Goal: Information Seeking & Learning: Learn about a topic

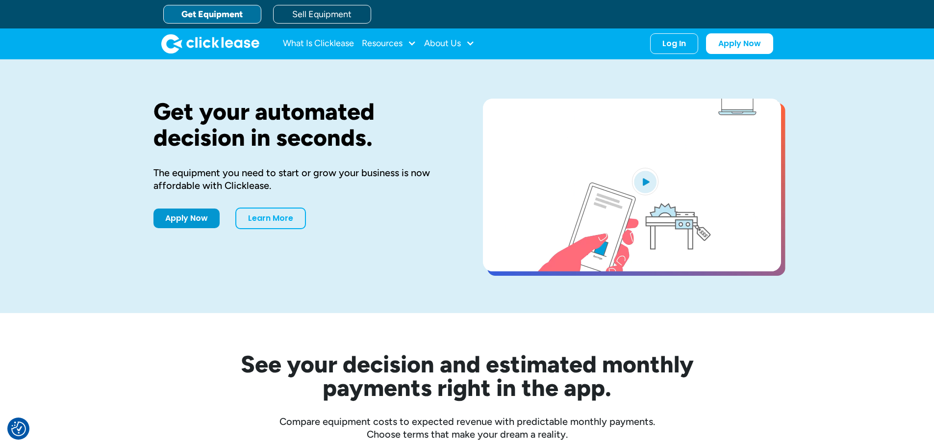
click at [650, 181] on img "open lightbox" at bounding box center [645, 181] width 26 height 27
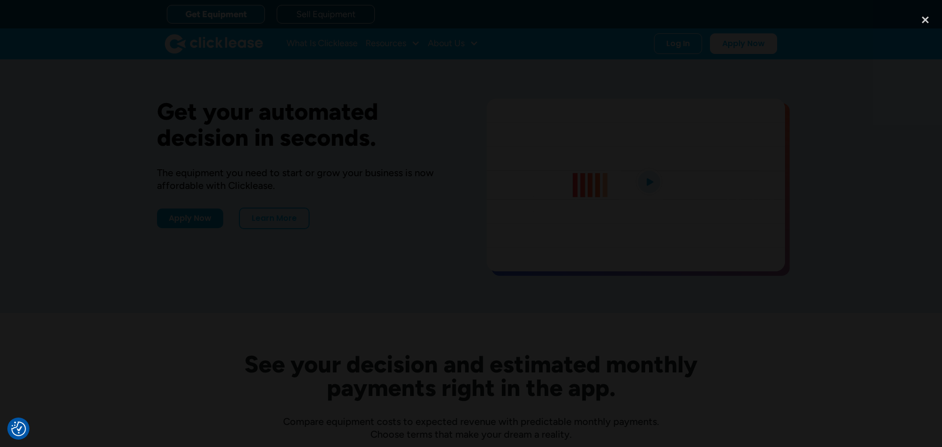
click at [190, 56] on div at bounding box center [471, 223] width 942 height 429
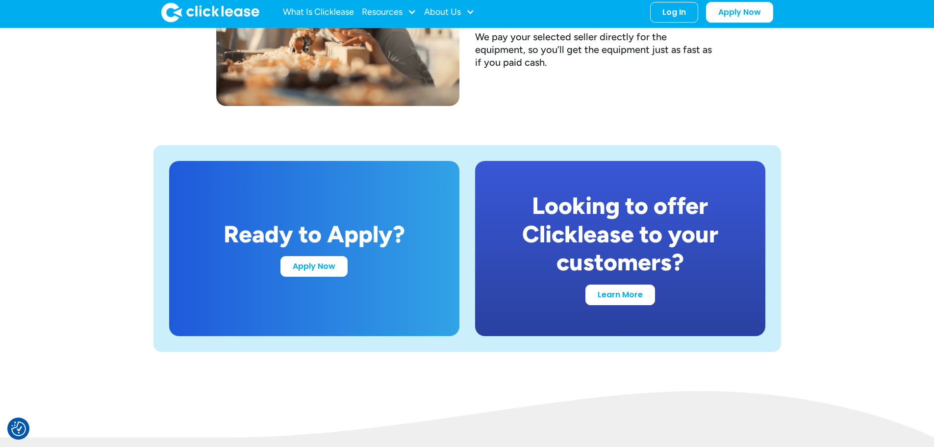
scroll to position [1815, 0]
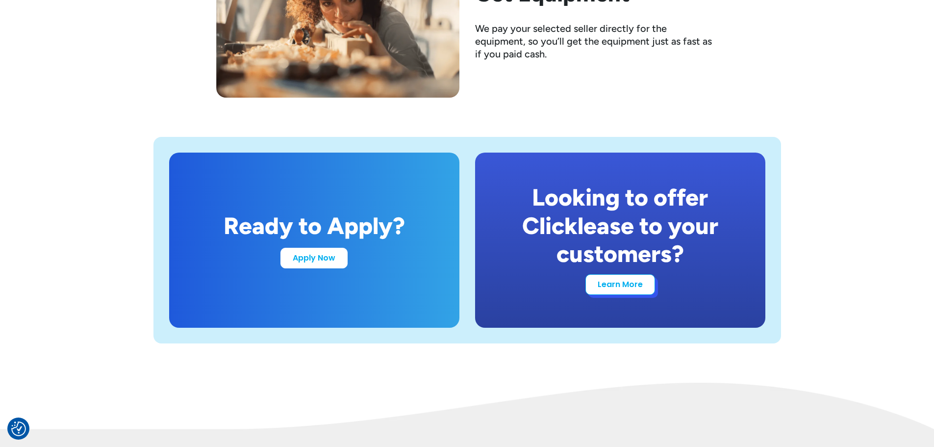
click at [624, 291] on link "Learn More" at bounding box center [621, 284] width 70 height 21
